Goal: Information Seeking & Learning: Learn about a topic

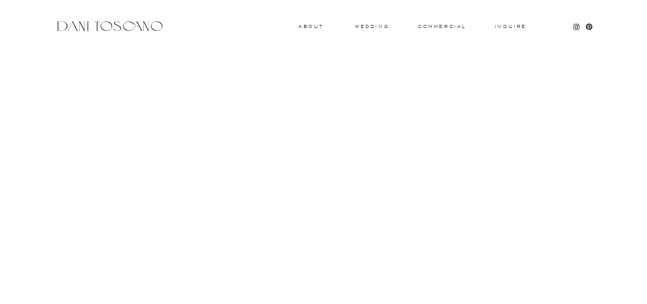
scroll to position [1138, 0]
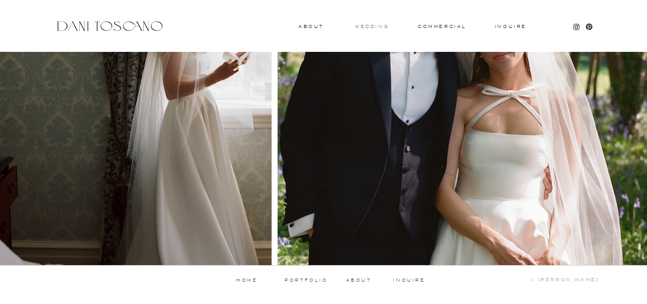
click at [373, 28] on h3 "wedding" at bounding box center [372, 26] width 34 height 4
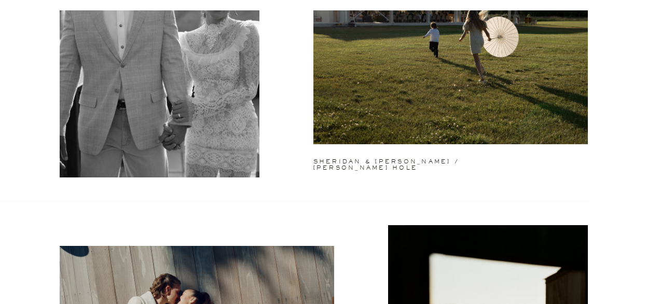
scroll to position [750, 0]
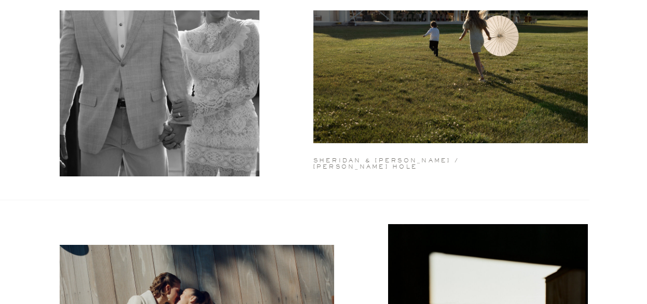
click at [379, 158] on h2 "sheridan & jake / jackson hole" at bounding box center [402, 160] width 178 height 4
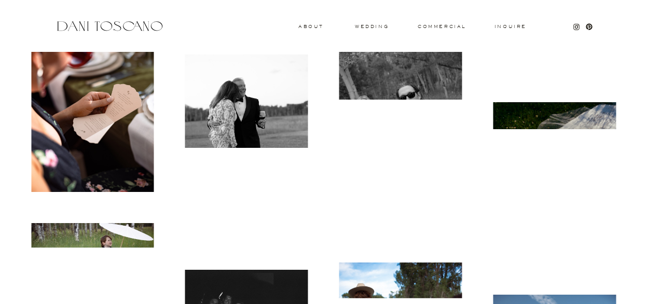
scroll to position [4366, 0]
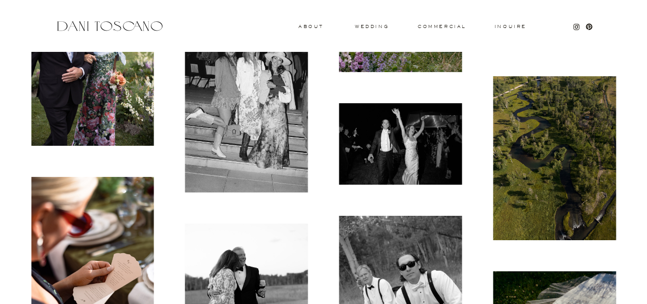
click at [314, 30] on div at bounding box center [247, 100] width 154 height 216
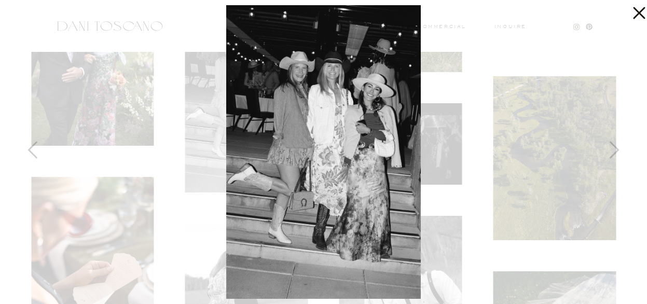
click at [638, 14] on icon at bounding box center [639, 13] width 12 height 12
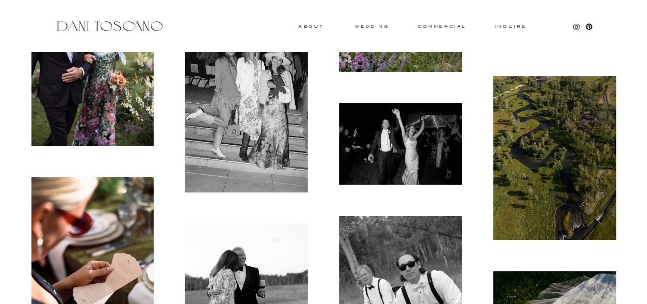
click at [124, 22] on div at bounding box center [109, 26] width 110 height 14
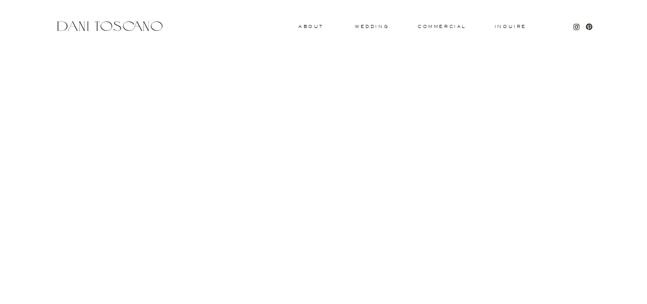
scroll to position [1138, 0]
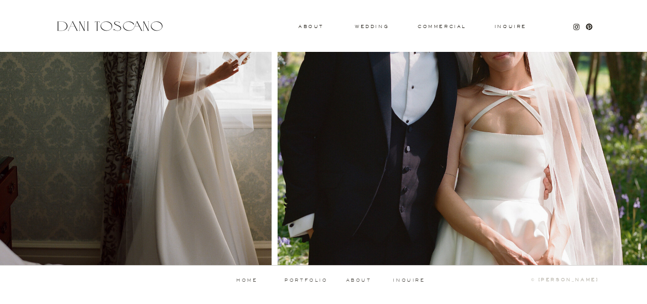
click at [368, 280] on p "about" at bounding box center [360, 280] width 29 height 5
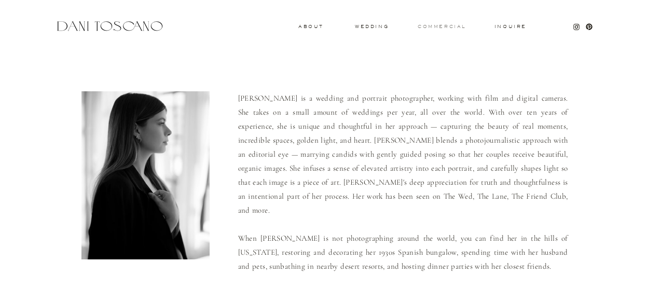
click at [442, 28] on h3 "commercial" at bounding box center [442, 26] width 48 height 4
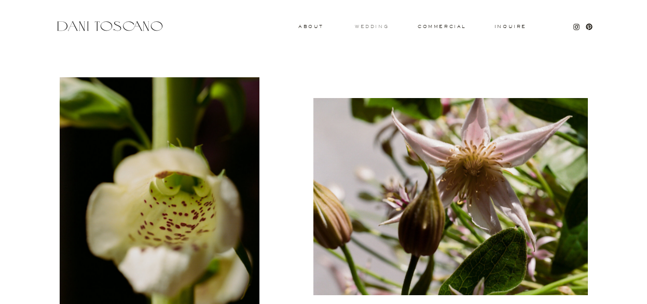
click at [376, 28] on h3 "wedding" at bounding box center [372, 26] width 34 height 4
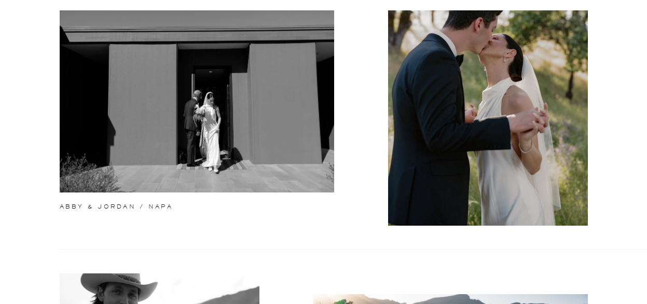
scroll to position [402, 0]
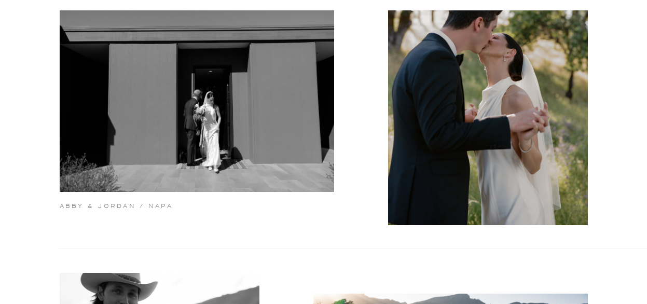
click at [143, 206] on h2 "abby & jordan / napa" at bounding box center [150, 206] width 181 height 7
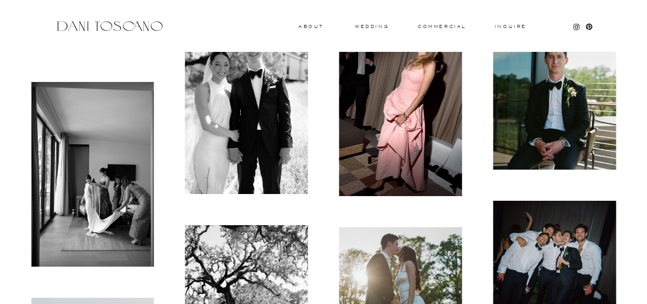
scroll to position [2264, 0]
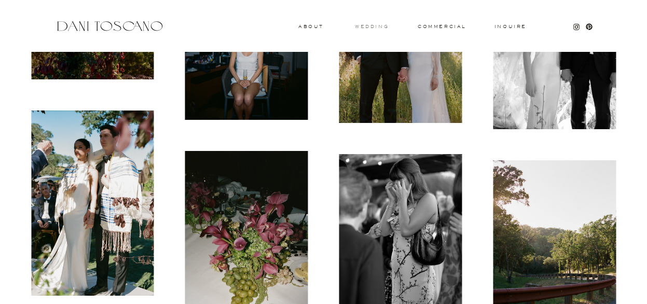
click at [376, 25] on h3 "wedding" at bounding box center [372, 26] width 34 height 4
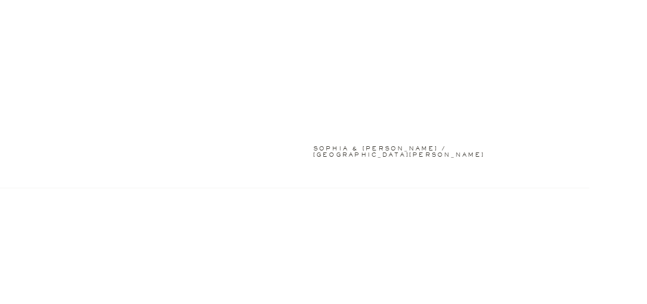
scroll to position [1976, 0]
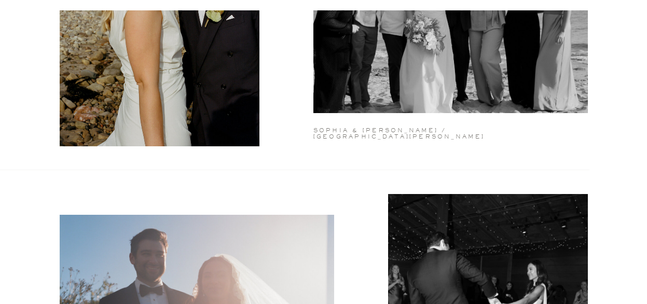
click at [371, 129] on h2 "sophia & [PERSON_NAME] / [GEOGRAPHIC_DATA][PERSON_NAME]" at bounding box center [401, 130] width 177 height 4
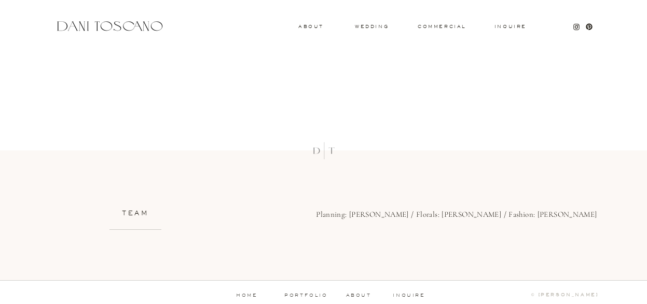
scroll to position [7177, 0]
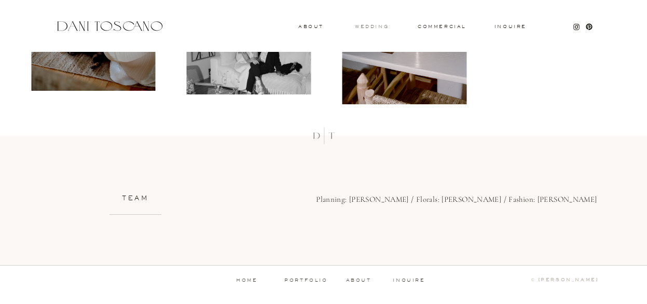
click at [380, 28] on h3 "wedding" at bounding box center [372, 26] width 34 height 4
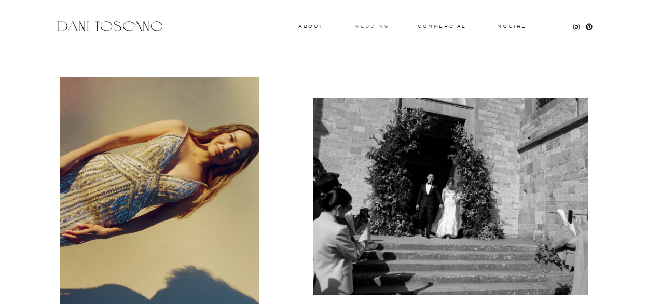
click at [377, 28] on h3 "wedding" at bounding box center [372, 26] width 34 height 4
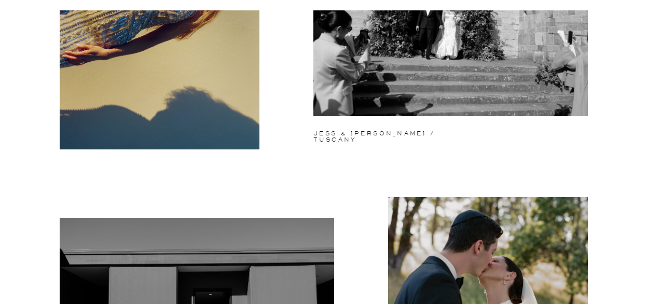
scroll to position [180, 0]
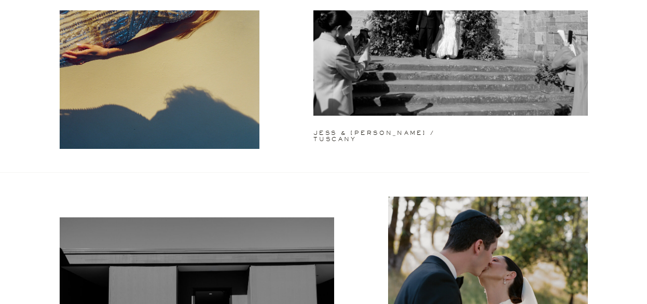
click at [357, 133] on h2 "jess & matt / tuscany" at bounding box center [394, 132] width 162 height 4
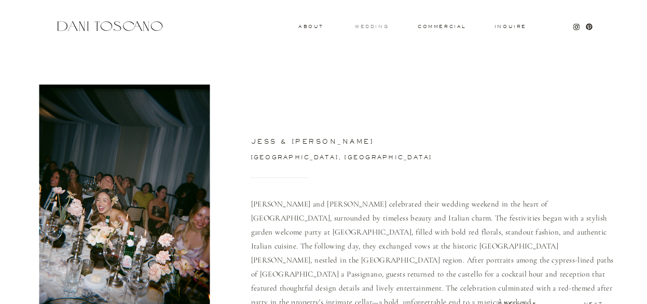
click at [380, 25] on h3 "wedding" at bounding box center [372, 26] width 34 height 4
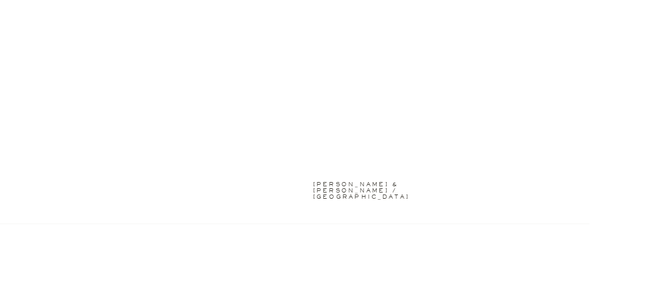
scroll to position [1350, 0]
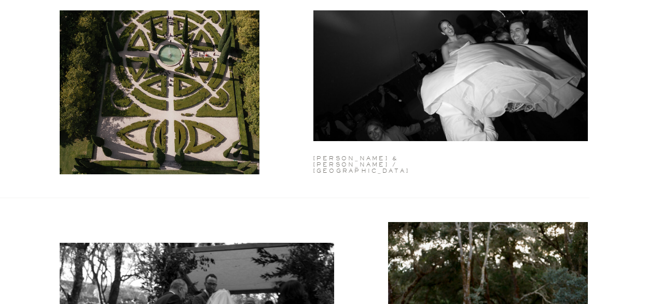
click at [370, 159] on h2 "candace & julian / france" at bounding box center [394, 158] width 162 height 4
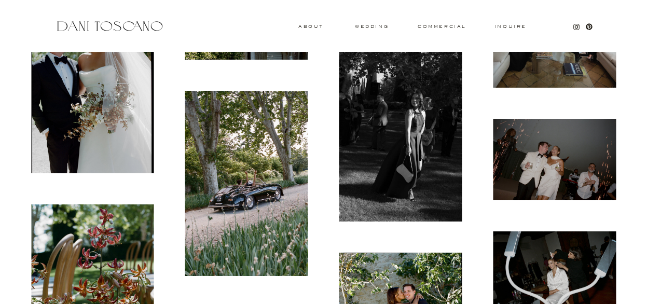
scroll to position [1777, 0]
